Goal: Use online tool/utility: Use online tool/utility

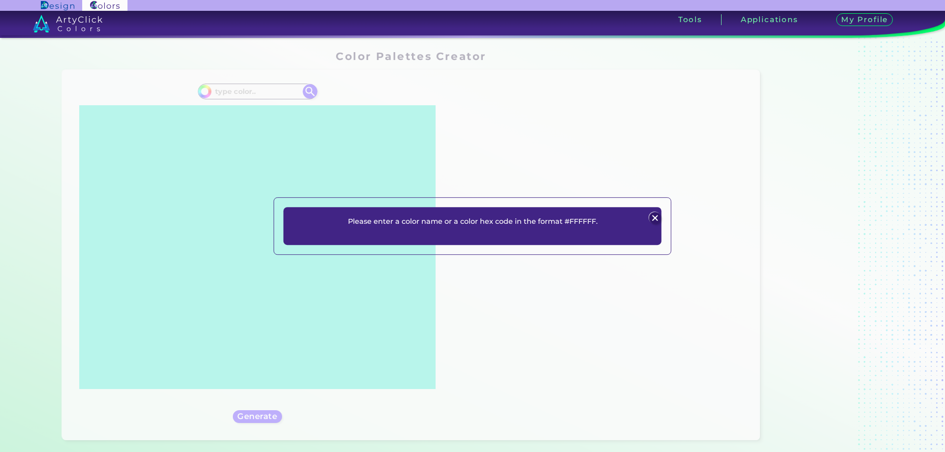
click at [665, 219] on div "Please enter a color name or a color hex code in the format #FFFFFF. Plans Sign…" at bounding box center [473, 226] width 398 height 58
click at [583, 223] on p "Please enter a color name or a color hex code in the format #FFFFFF." at bounding box center [473, 222] width 250 height 12
click at [250, 97] on div "Please enter a color name or a color hex code in the format #FFFFFF. Plans Sign…" at bounding box center [472, 226] width 945 height 452
click at [655, 218] on img at bounding box center [655, 219] width 12 height 12
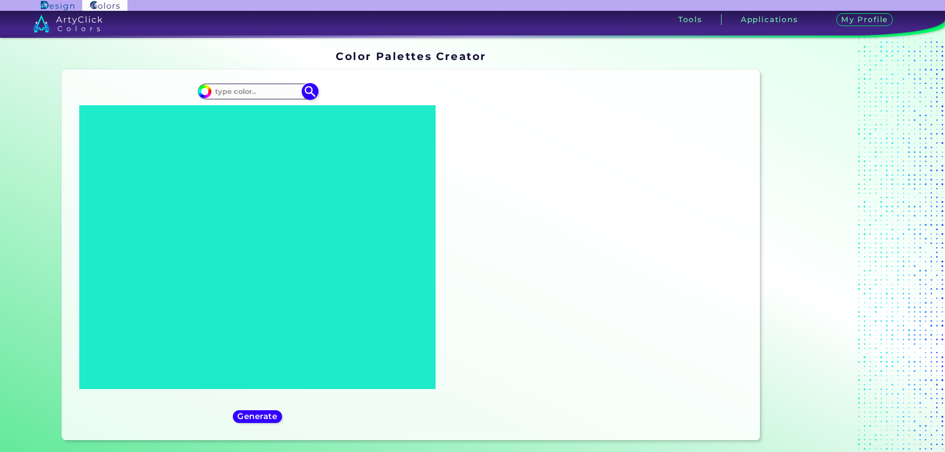
click at [221, 94] on input at bounding box center [258, 91] width 92 height 13
paste input "#3F072C"
type input "#3F072C"
click at [310, 93] on img at bounding box center [309, 91] width 17 height 17
type input "#3f072c"
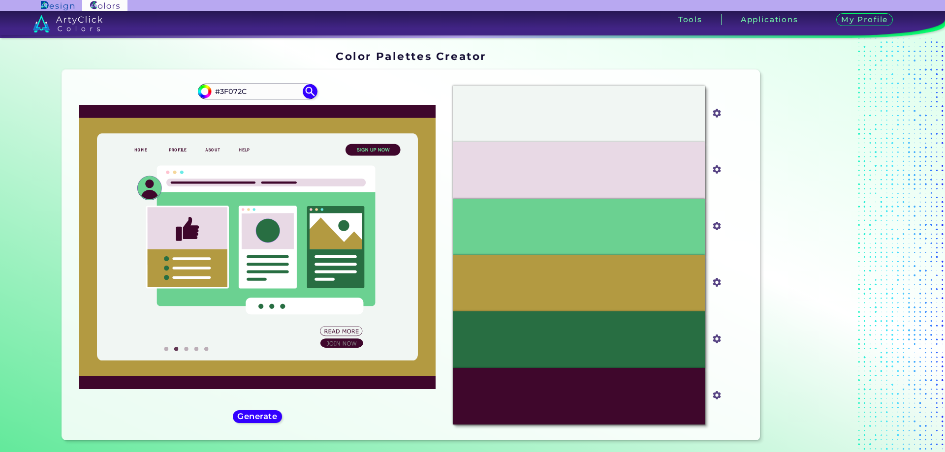
scroll to position [164, 0]
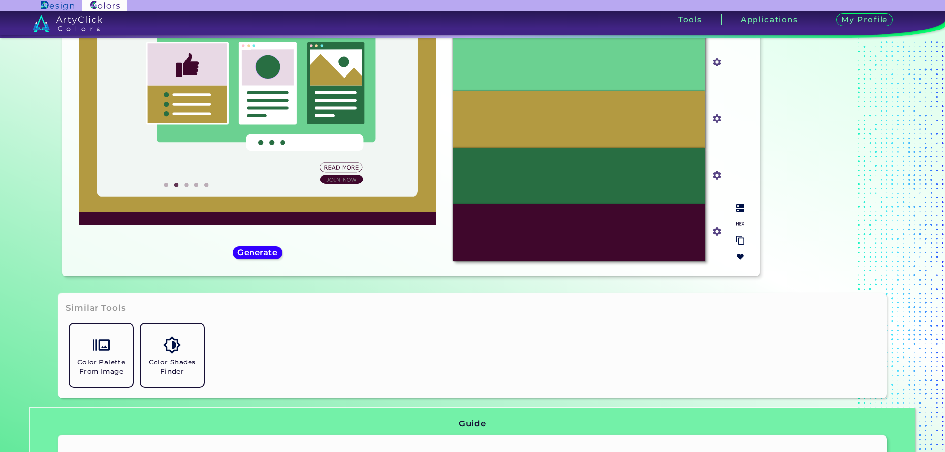
click at [736, 256] on img at bounding box center [740, 257] width 8 height 8
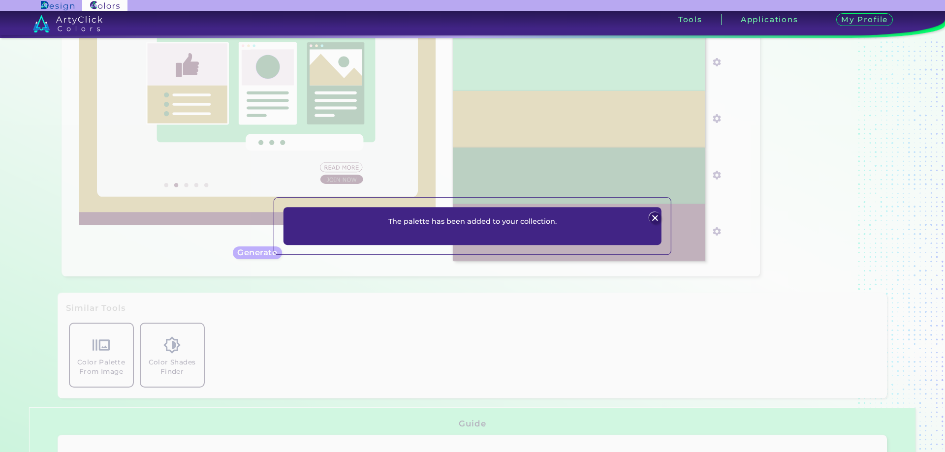
click at [655, 218] on img at bounding box center [655, 219] width 12 height 12
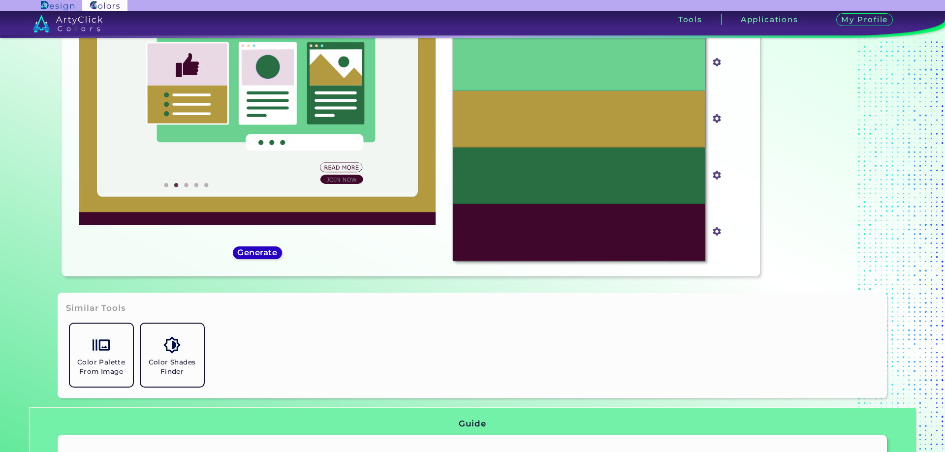
click at [271, 254] on h5 "Generate" at bounding box center [257, 253] width 40 height 8
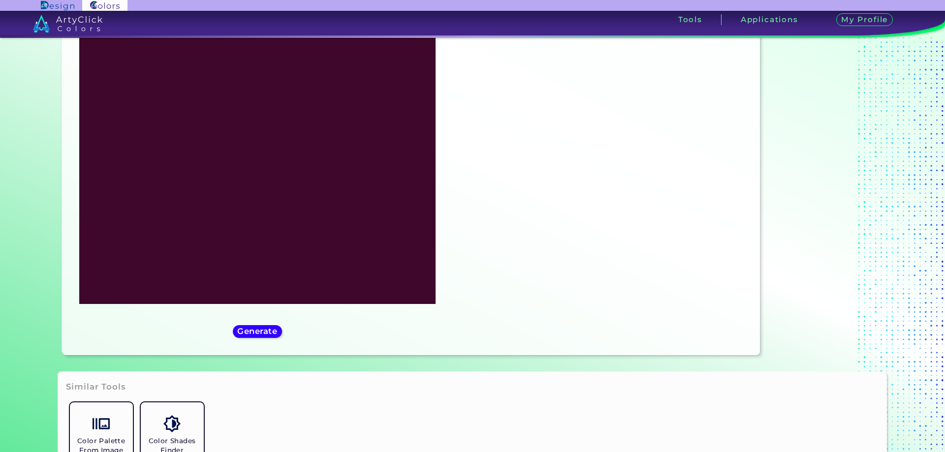
scroll to position [0, 0]
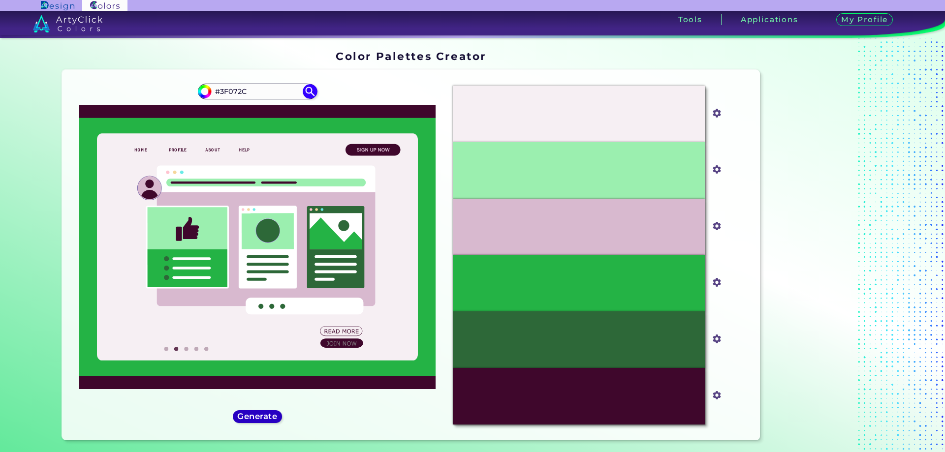
click at [264, 416] on h5 "Generate" at bounding box center [257, 416] width 37 height 7
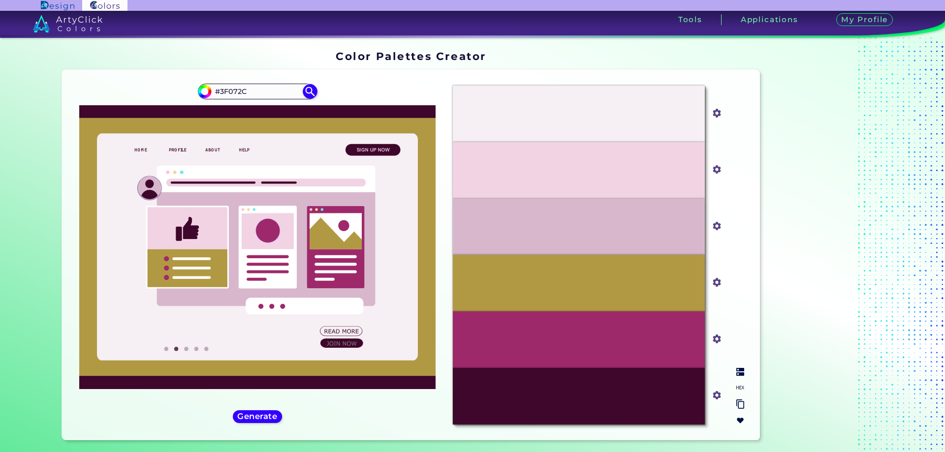
click at [739, 422] on img at bounding box center [740, 421] width 8 height 8
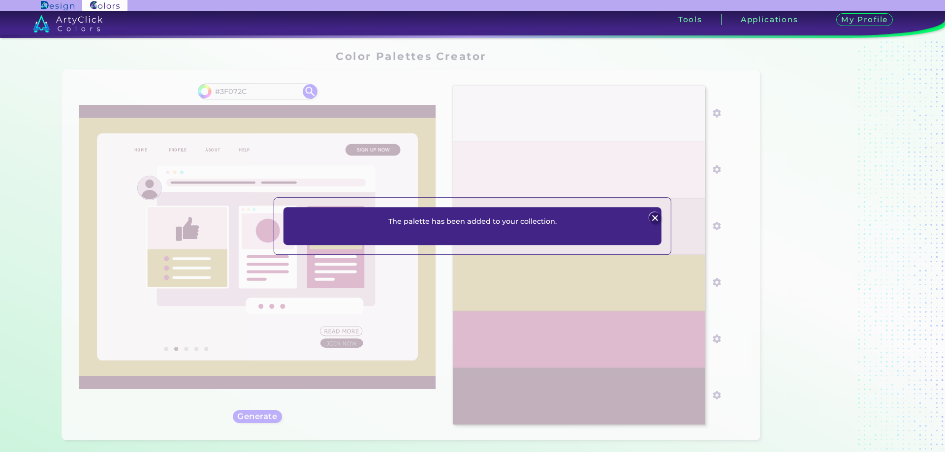
click at [657, 216] on img at bounding box center [655, 219] width 12 height 12
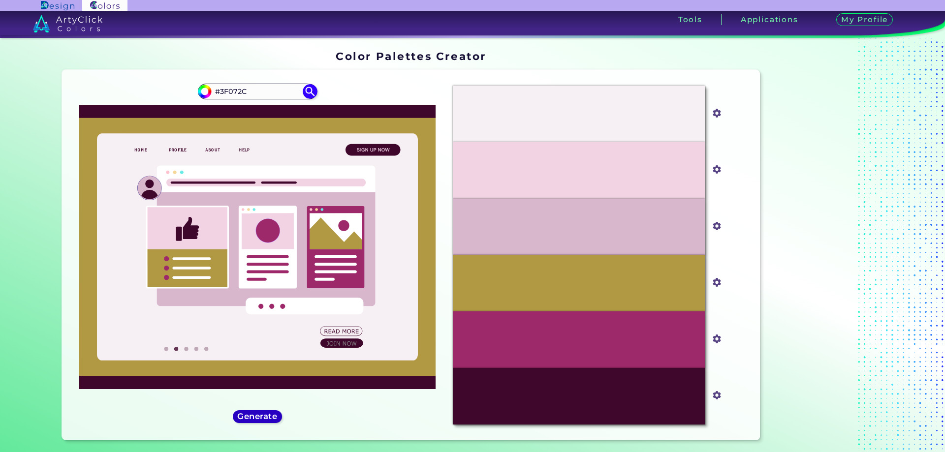
click at [269, 418] on h5 "Generate" at bounding box center [257, 416] width 40 height 8
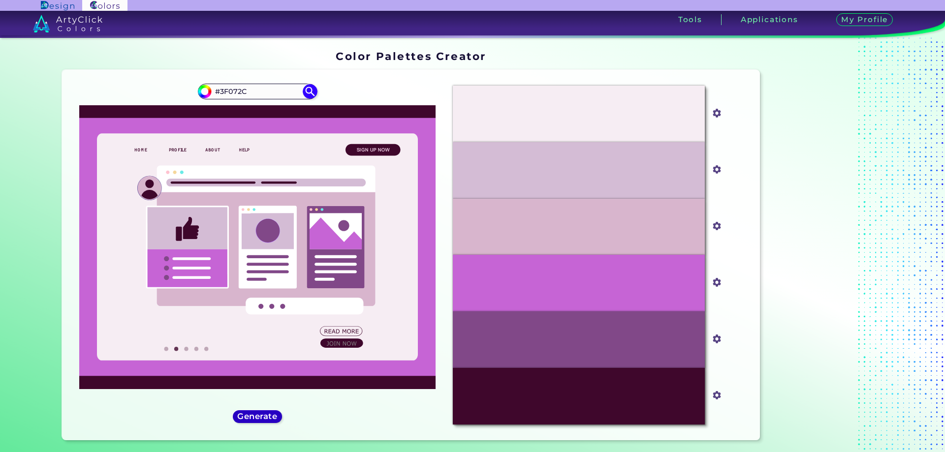
click at [259, 417] on h5 "Generate" at bounding box center [258, 416] width 36 height 7
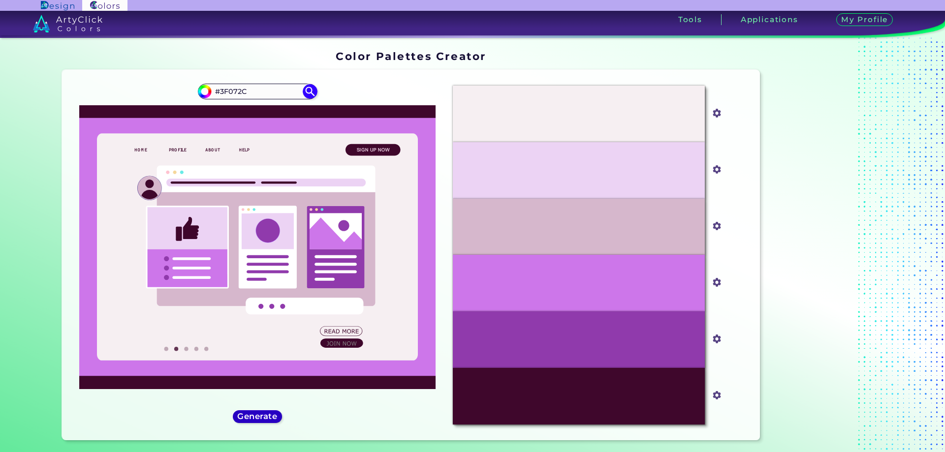
click at [267, 418] on h5 "Generate" at bounding box center [257, 416] width 40 height 8
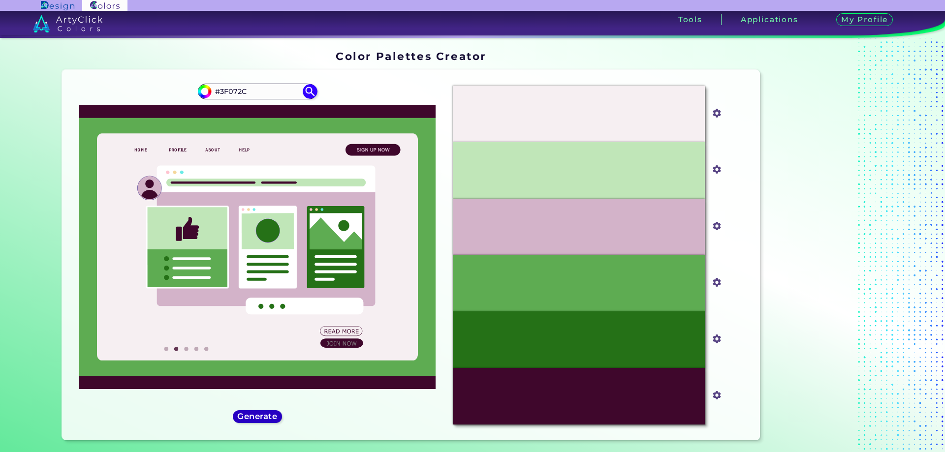
click at [274, 418] on h5 "Generate" at bounding box center [257, 416] width 41 height 8
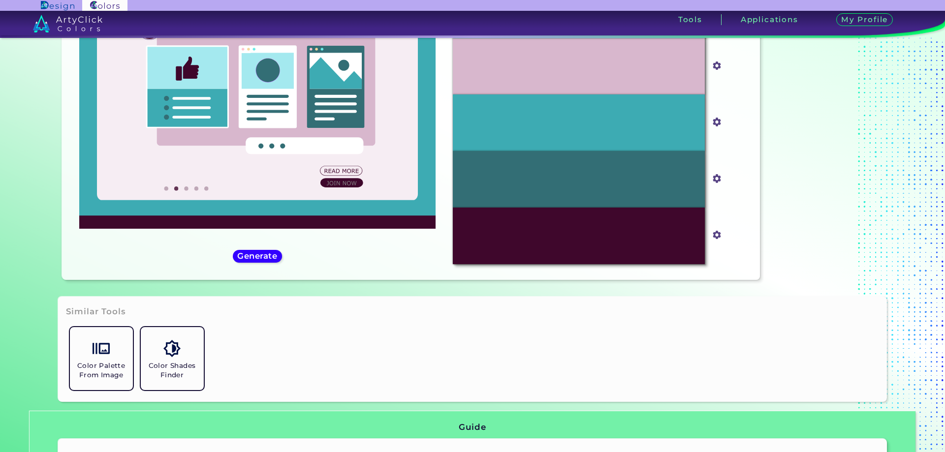
scroll to position [164, 0]
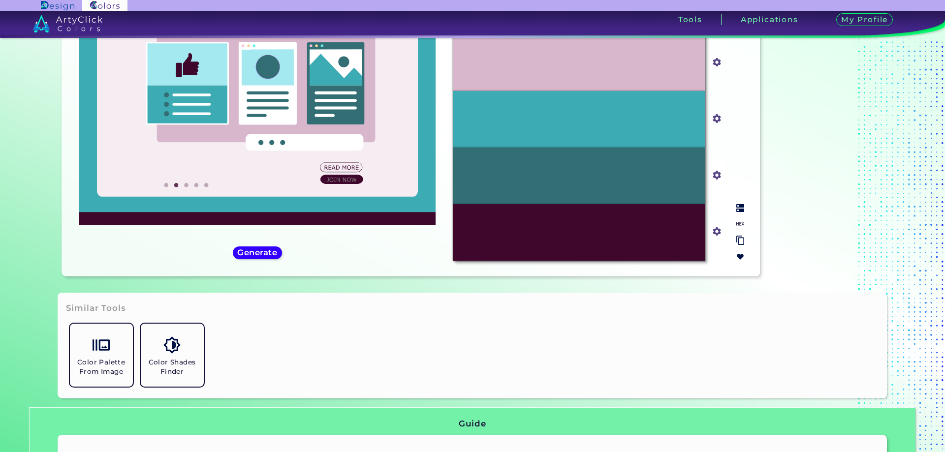
click at [589, 160] on div "#336E75" at bounding box center [579, 176] width 252 height 57
click at [717, 177] on input "#336e75" at bounding box center [715, 174] width 12 height 12
type input "#3a777e"
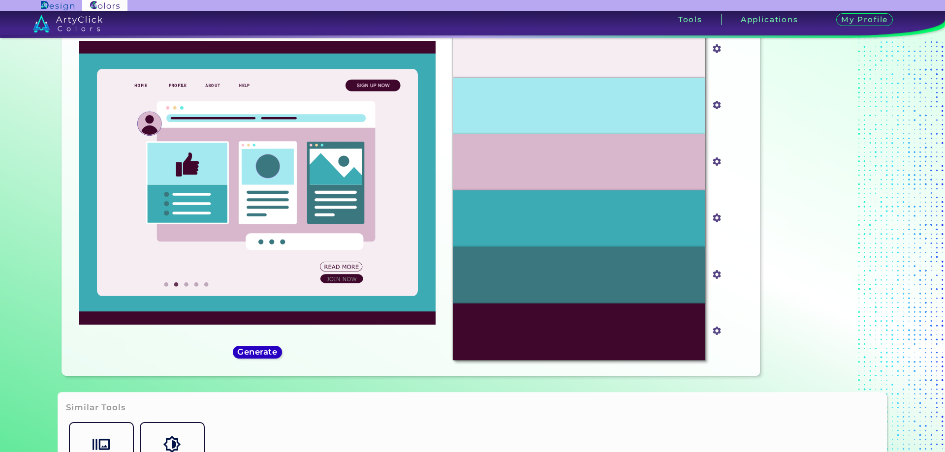
scroll to position [0, 0]
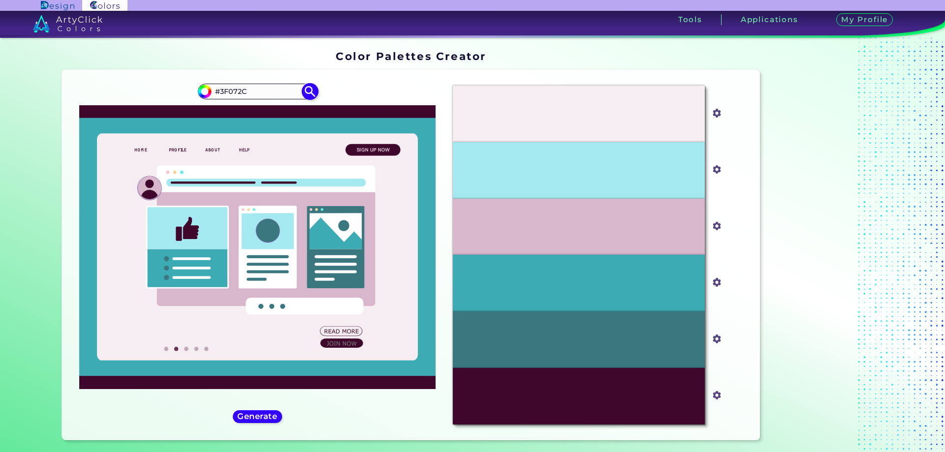
drag, startPoint x: 267, startPoint y: 90, endPoint x: 219, endPoint y: 90, distance: 48.2
click at [219, 90] on input "#3F072C" at bounding box center [258, 91] width 92 height 13
type input "#426882"
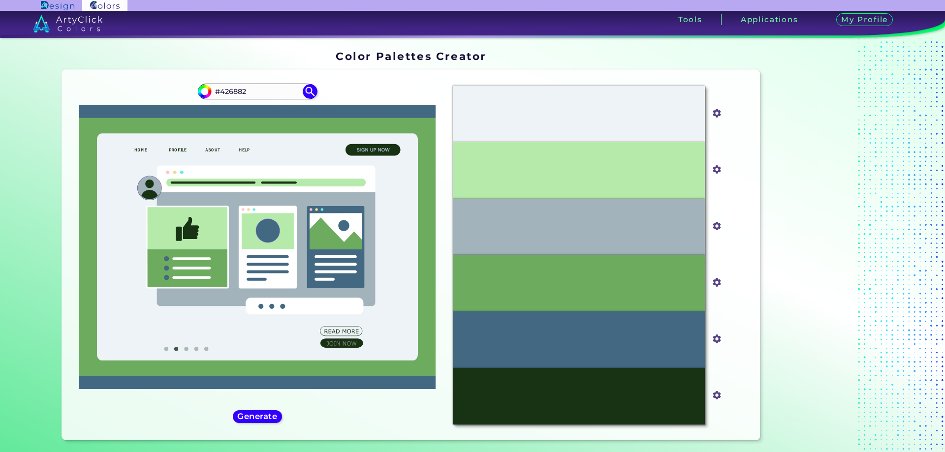
drag, startPoint x: 250, startPoint y: 91, endPoint x: 191, endPoint y: 93, distance: 58.6
click at [191, 93] on div "#426882 #426882" at bounding box center [258, 255] width 376 height 355
click at [128, 75] on div "Oops - something went wrong. Please try again. #EDF3F6 #edf3f6 #B5EAAB #b5eaab …" at bounding box center [411, 255] width 698 height 371
click at [260, 413] on h5 "Generate" at bounding box center [258, 416] width 36 height 7
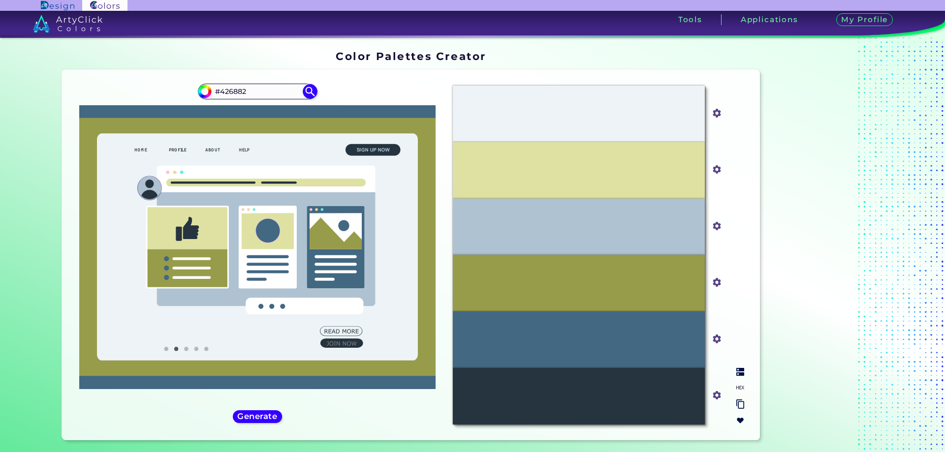
click at [520, 290] on div "#979C4B" at bounding box center [579, 283] width 252 height 57
click at [711, 282] on input "#979c4b" at bounding box center [715, 282] width 12 height 12
drag, startPoint x: 268, startPoint y: 88, endPoint x: 138, endPoint y: 91, distance: 130.0
click at [138, 91] on div "#426882 #426882" at bounding box center [258, 255] width 376 height 355
click at [715, 281] on input "#979c4b" at bounding box center [715, 282] width 12 height 12
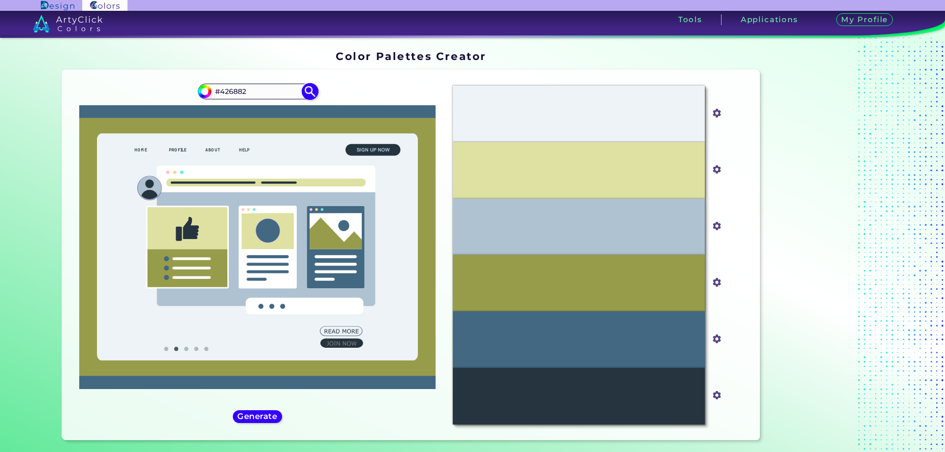
click at [248, 90] on input "#426882" at bounding box center [258, 91] width 92 height 13
drag, startPoint x: 256, startPoint y: 93, endPoint x: 139, endPoint y: 82, distance: 117.1
click at [139, 82] on div "#426882 #426882" at bounding box center [258, 255] width 376 height 355
click at [710, 281] on input "#979c4b" at bounding box center [715, 282] width 12 height 12
drag, startPoint x: 256, startPoint y: 91, endPoint x: 219, endPoint y: 91, distance: 37.4
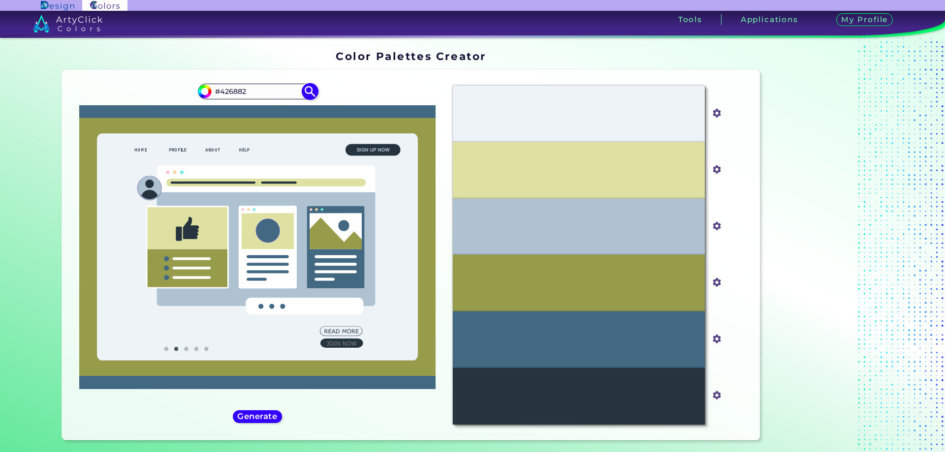
click at [219, 91] on input "#426882" at bounding box center [258, 91] width 92 height 13
type input "#979C4B"
type input "#979c4b"
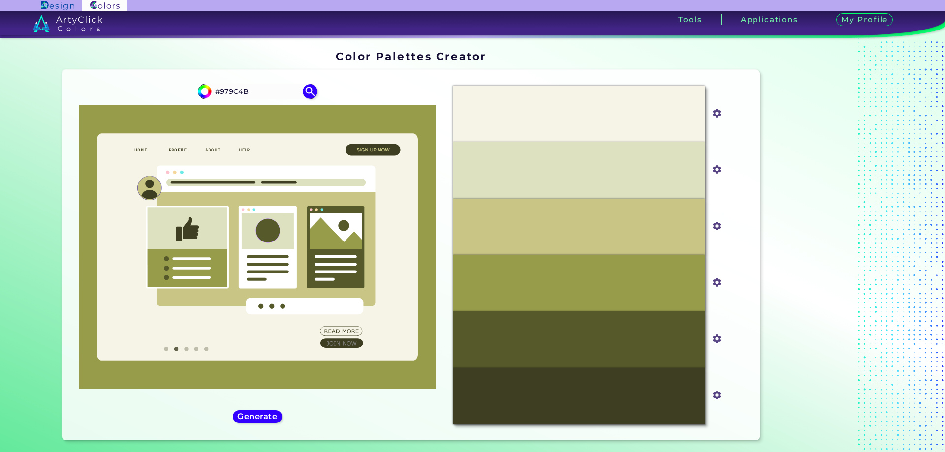
scroll to position [164, 0]
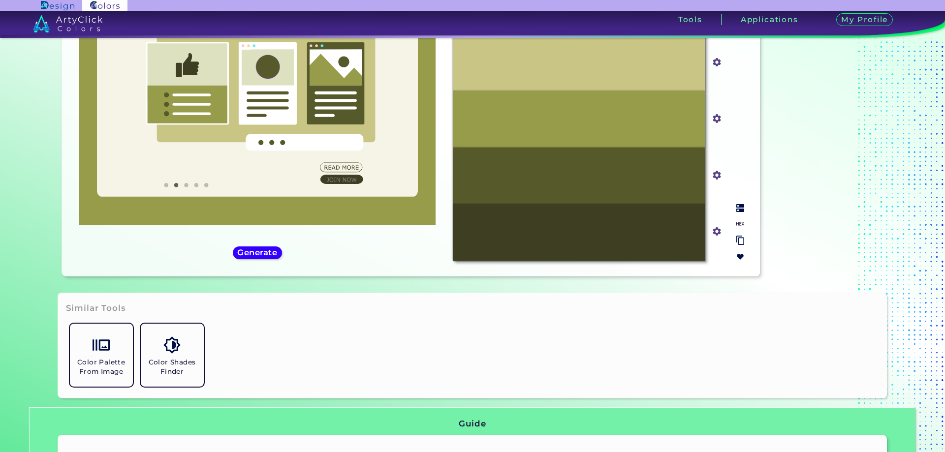
click at [736, 256] on img at bounding box center [740, 257] width 8 height 8
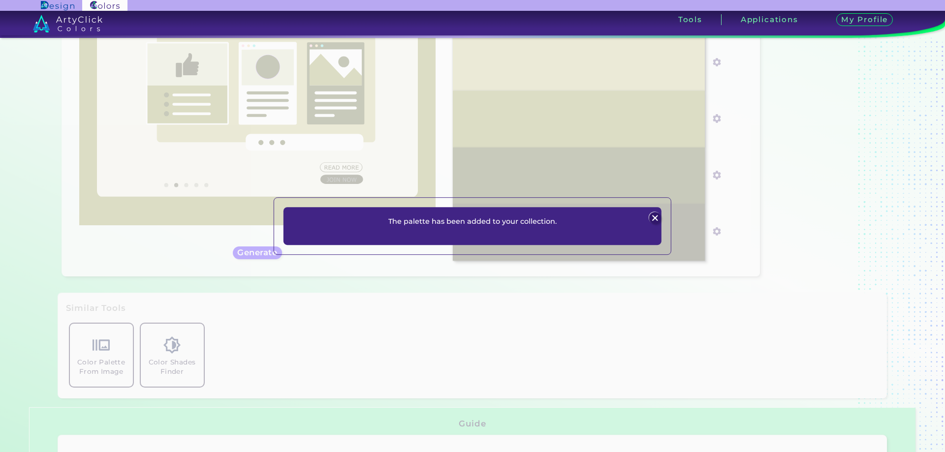
scroll to position [228, 0]
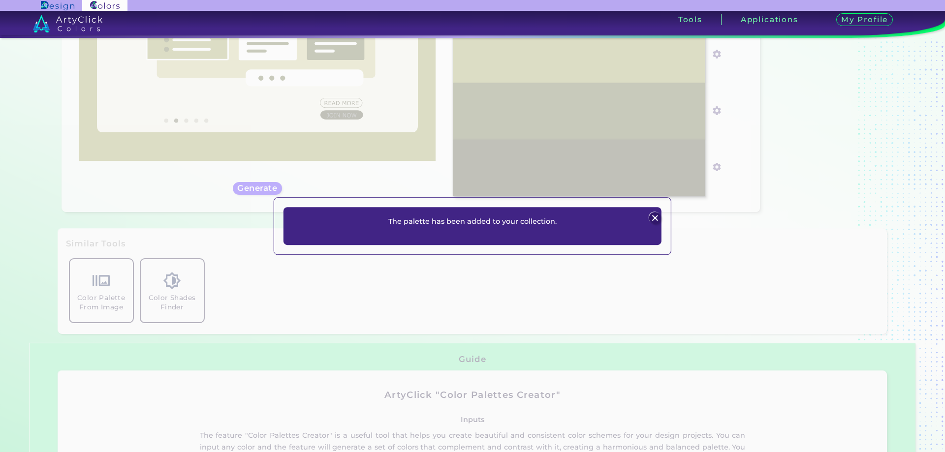
click at [655, 220] on img at bounding box center [655, 219] width 12 height 12
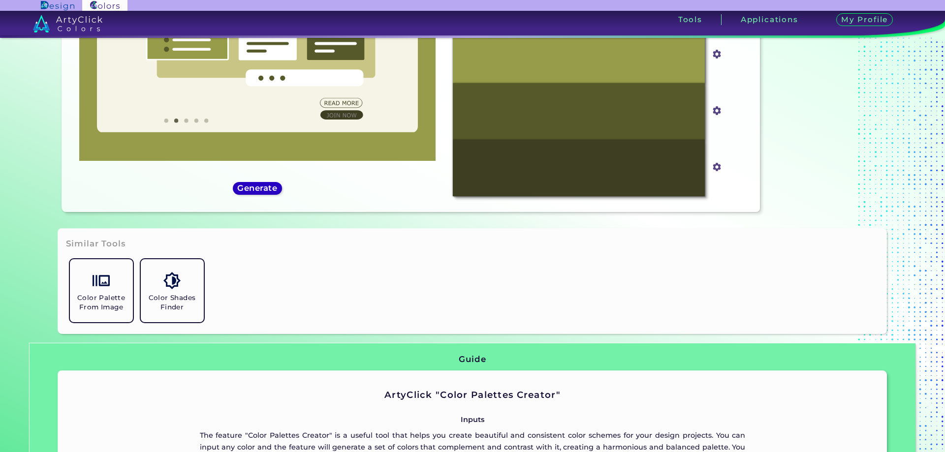
click at [250, 187] on h5 "Generate" at bounding box center [257, 188] width 40 height 8
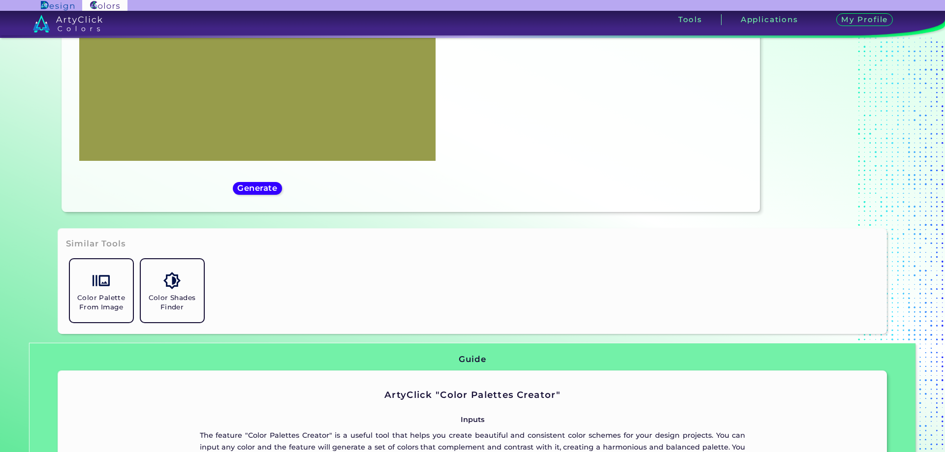
scroll to position [64, 0]
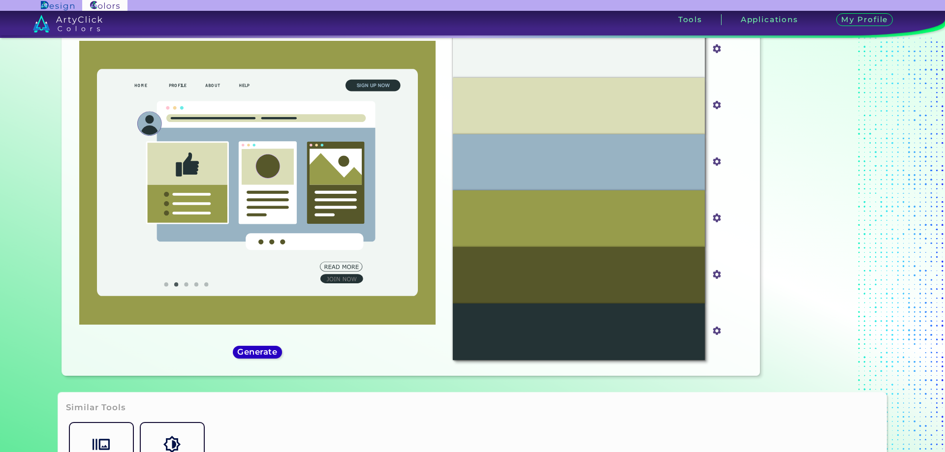
click at [253, 355] on h5 "Generate" at bounding box center [257, 352] width 40 height 8
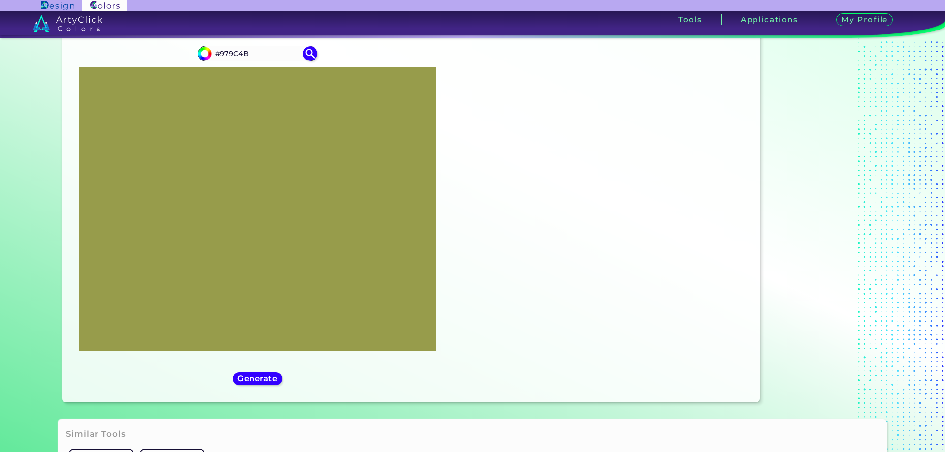
scroll to position [0, 0]
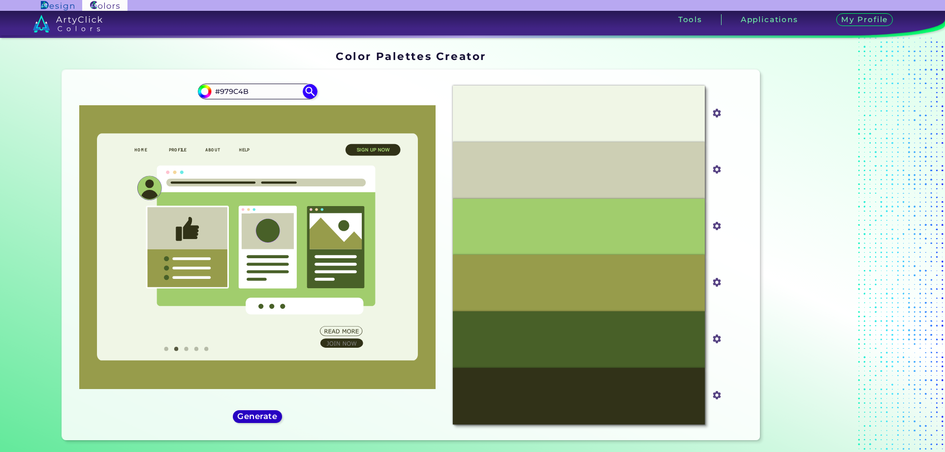
click at [267, 416] on h5 "Generate" at bounding box center [257, 416] width 40 height 8
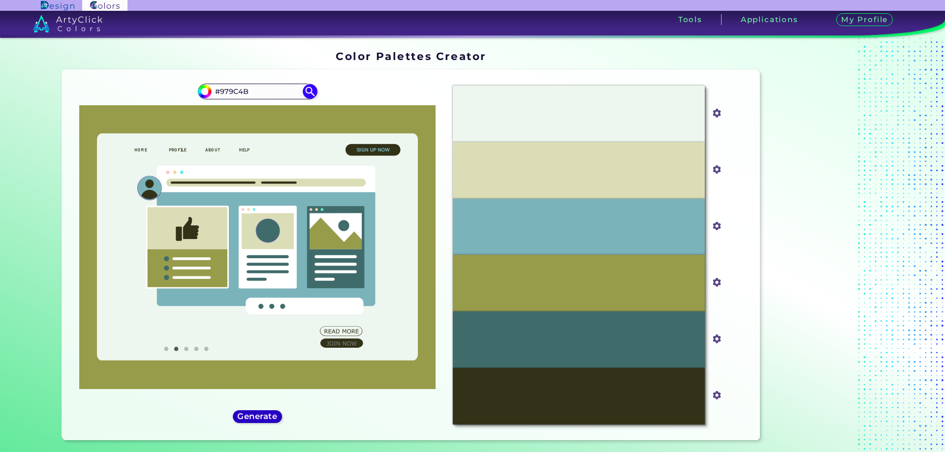
click at [252, 418] on h5 "Generate" at bounding box center [257, 416] width 41 height 8
